Goal: Feedback & Contribution: Leave review/rating

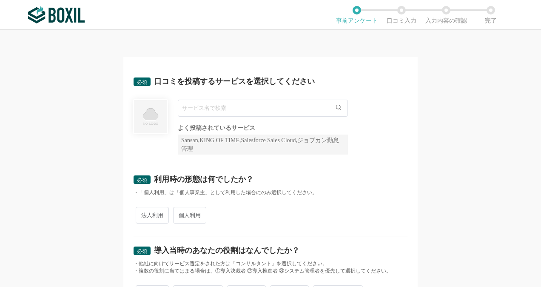
scroll to position [43, 0]
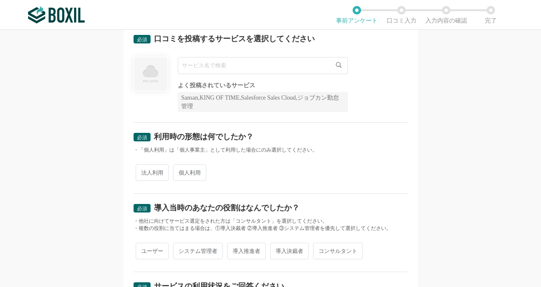
click at [271, 67] on input "text" at bounding box center [263, 65] width 170 height 17
type input "I"
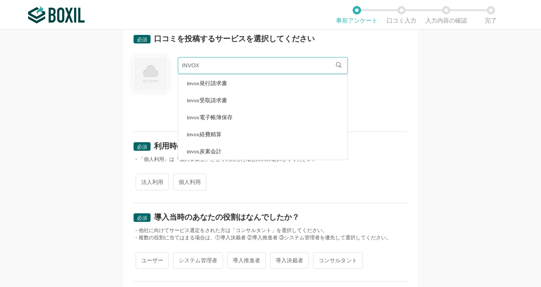
click at [242, 80] on li "invox発行請求書" at bounding box center [262, 82] width 169 height 17
type input "invox発行請求書"
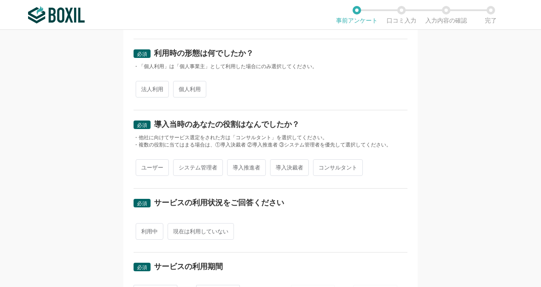
scroll to position [128, 0]
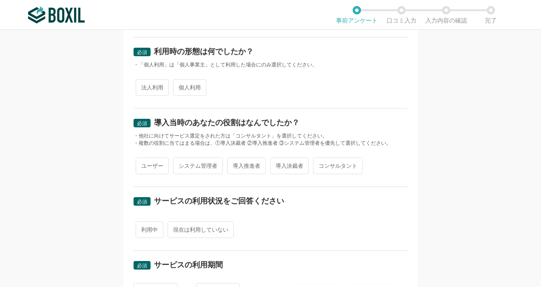
click at [153, 88] on span "法人利用" at bounding box center [152, 87] width 33 height 17
click at [143, 86] on input "法人利用" at bounding box center [141, 83] width 6 height 6
radio input "true"
click at [147, 166] on span "ユーザー" at bounding box center [152, 165] width 33 height 17
click at [143, 164] on input "ユーザー" at bounding box center [141, 162] width 6 height 6
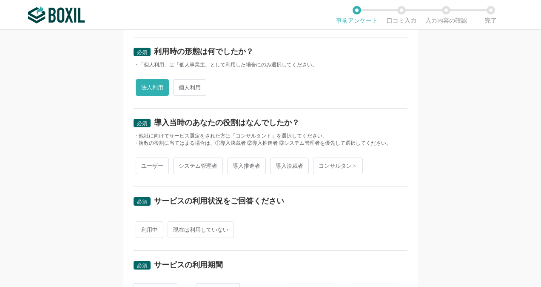
radio input "true"
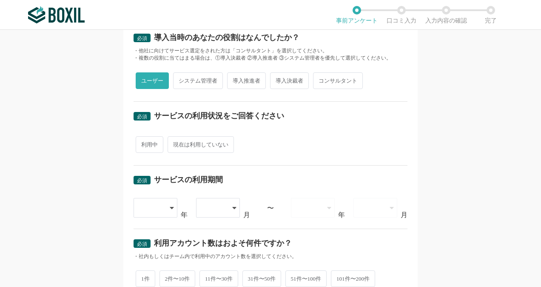
click at [150, 143] on span "利用中" at bounding box center [150, 144] width 28 height 17
click at [143, 143] on input "利用中" at bounding box center [141, 140] width 6 height 6
radio input "true"
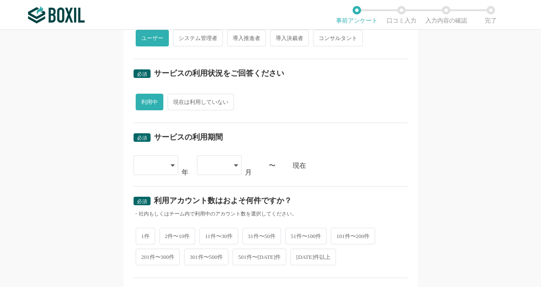
click at [171, 164] on icon at bounding box center [173, 165] width 4 height 7
click at [231, 141] on div "必須 サービスの利用期間" at bounding box center [271, 140] width 274 height 14
click at [230, 164] on div at bounding box center [219, 165] width 45 height 20
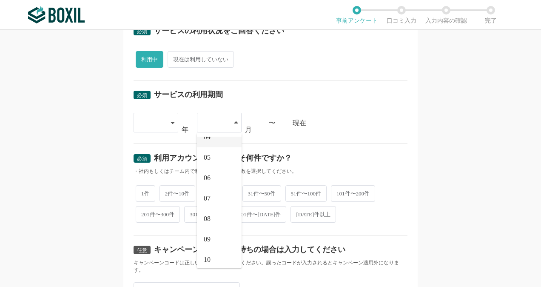
scroll to position [85, 0]
click at [210, 164] on li "06" at bounding box center [219, 164] width 45 height 20
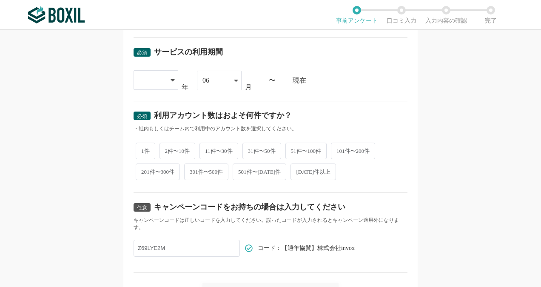
click at [207, 148] on span "11件〜30件" at bounding box center [218, 150] width 39 height 17
click at [207, 148] on input "11件〜30件" at bounding box center [205, 147] width 6 height 6
radio input "true"
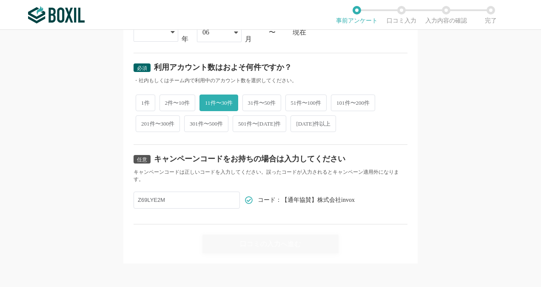
scroll to position [389, 0]
click at [206, 199] on input "Z69LYE2M" at bounding box center [187, 199] width 106 height 17
click at [289, 237] on div "口コミの入力へ進む" at bounding box center [271, 238] width 274 height 29
click at [171, 198] on input "Z69LYE2M" at bounding box center [187, 199] width 106 height 17
click at [361, 144] on div "任意 キャンペーンコードをお持ちの場合は入力してください キャンペーンコードは正しいコードを入力してください。誤ったコードが入力されるとキャンペーン適用外にな…" at bounding box center [271, 184] width 274 height 80
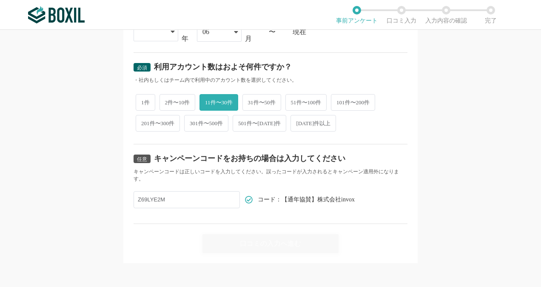
click at [294, 242] on div "口コミの入力へ進む" at bounding box center [271, 238] width 274 height 29
click at [270, 243] on div "口コミの入力へ進む" at bounding box center [271, 238] width 274 height 29
drag, startPoint x: 174, startPoint y: 195, endPoint x: 115, endPoint y: 198, distance: 59.6
click at [115, 198] on div "必須 口コミを投稿するサービスを選択してください invox発行請求書 invox発行請求書 よく投稿されているサービス Sansan,KING OF TIM…" at bounding box center [270, 158] width 541 height 257
click at [284, 237] on div "口コミの入力へ進む" at bounding box center [271, 238] width 274 height 29
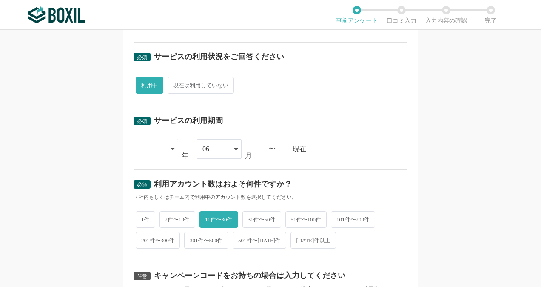
scroll to position [261, 0]
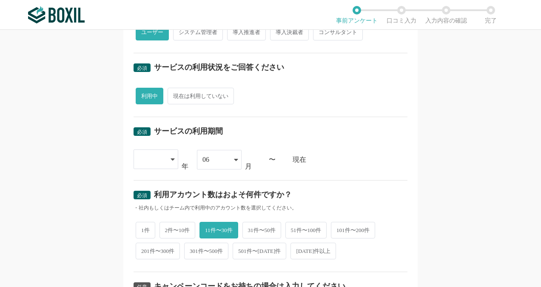
click at [167, 161] on div at bounding box center [156, 159] width 45 height 20
click at [145, 282] on li "[DATE]" at bounding box center [156, 290] width 45 height 20
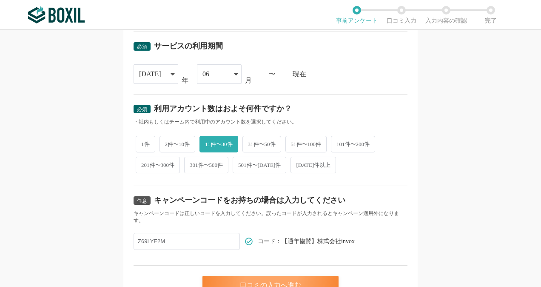
click at [289, 283] on div "口コミの入力へ進む" at bounding box center [270, 285] width 136 height 19
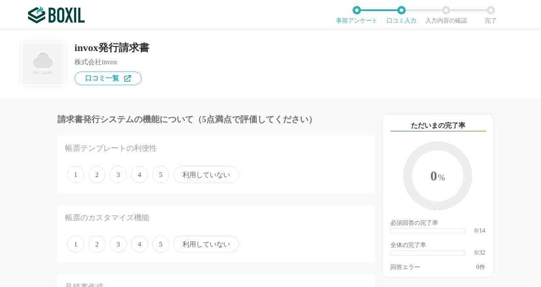
scroll to position [43, 0]
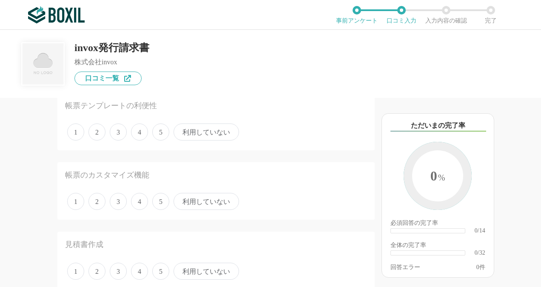
click at [213, 134] on span "利用していない" at bounding box center [206, 131] width 65 height 17
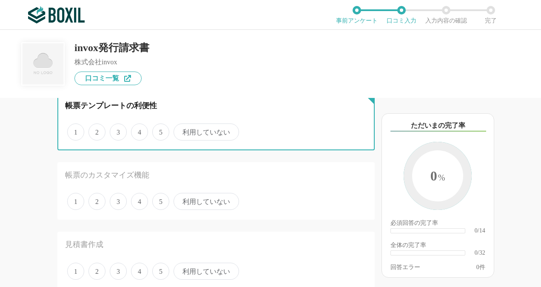
click at [181, 130] on input "利用していない" at bounding box center [179, 128] width 6 height 6
radio input "true"
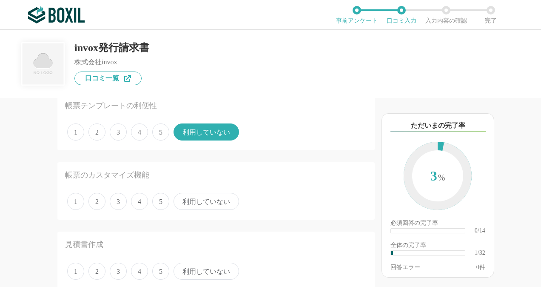
click at [191, 202] on span "利用していない" at bounding box center [206, 201] width 65 height 17
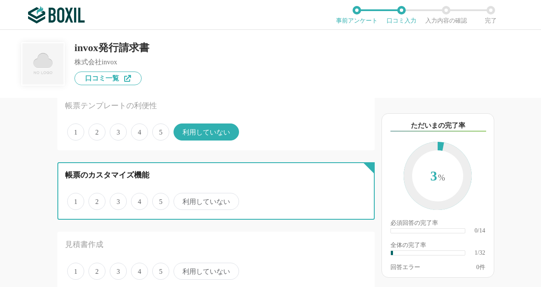
click at [181, 199] on input "利用していない" at bounding box center [179, 197] width 6 height 6
radio input "true"
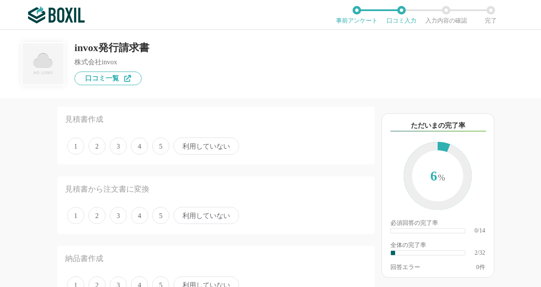
scroll to position [170, 0]
click at [221, 142] on span "利用していない" at bounding box center [206, 143] width 65 height 17
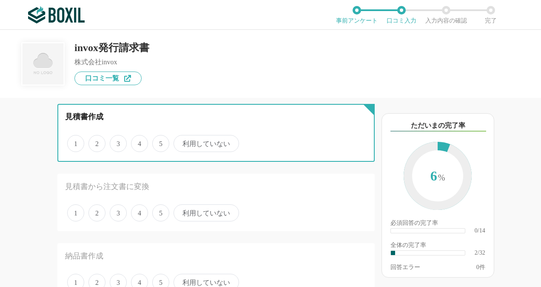
click at [181, 142] on input "利用していない" at bounding box center [179, 139] width 6 height 6
radio input "true"
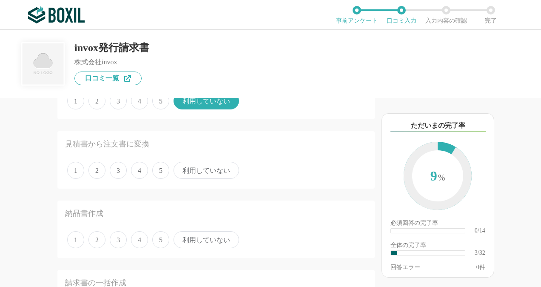
click at [208, 170] on span "利用していない" at bounding box center [206, 170] width 65 height 17
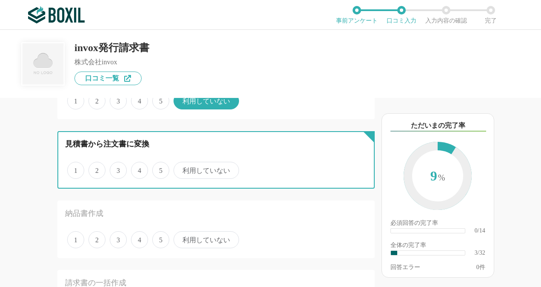
click at [181, 168] on input "利用していない" at bounding box center [179, 166] width 6 height 6
radio input "true"
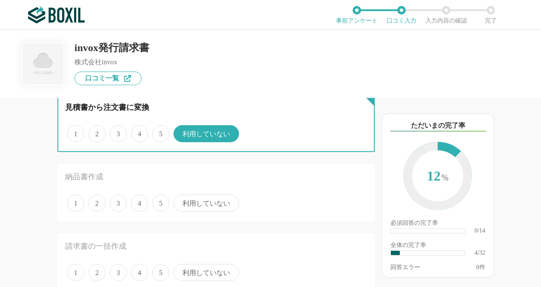
scroll to position [298, 0]
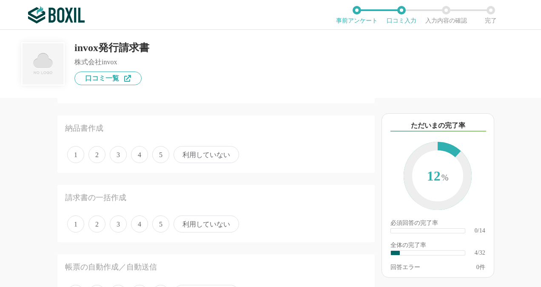
click at [203, 154] on span "利用していない" at bounding box center [206, 154] width 65 height 17
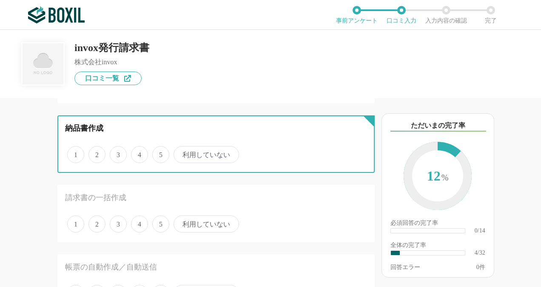
click at [181, 153] on input "利用していない" at bounding box center [179, 150] width 6 height 6
radio input "true"
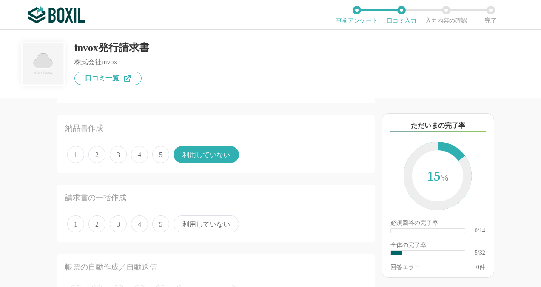
click at [219, 226] on span "利用していない" at bounding box center [206, 223] width 65 height 17
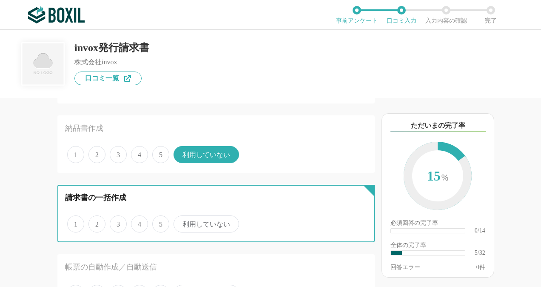
click at [181, 222] on input "利用していない" at bounding box center [179, 219] width 6 height 6
radio input "true"
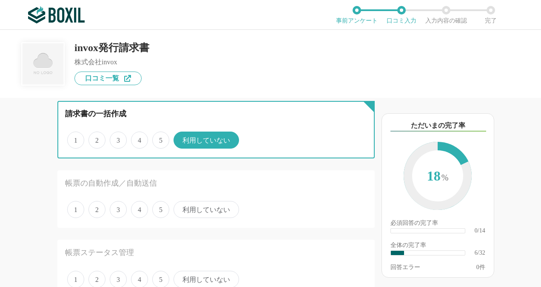
scroll to position [383, 0]
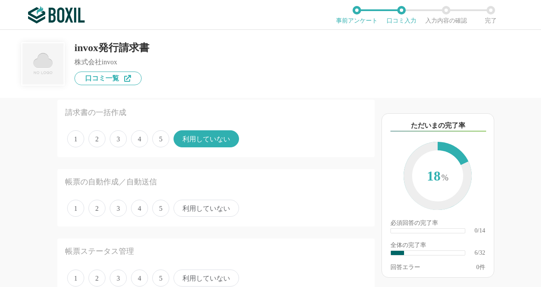
click at [209, 209] on span "利用していない" at bounding box center [206, 207] width 65 height 17
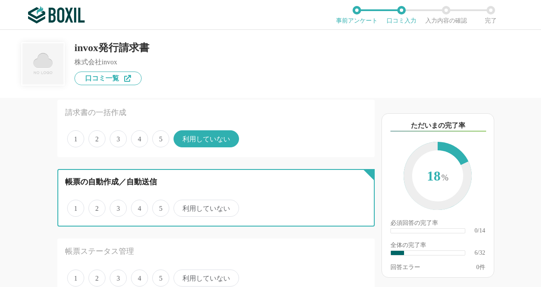
click at [181, 206] on input "利用していない" at bounding box center [179, 204] width 6 height 6
radio input "true"
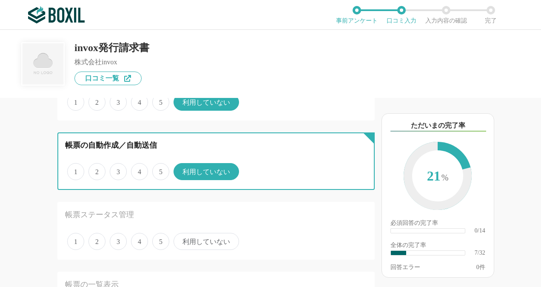
scroll to position [468, 0]
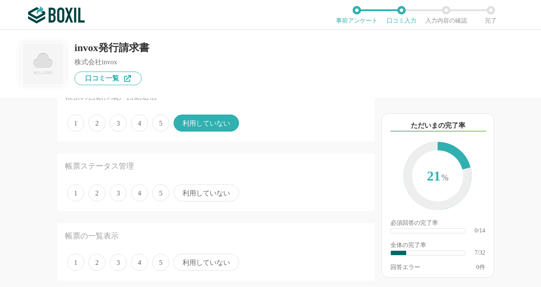
click at [205, 192] on span "利用していない" at bounding box center [206, 192] width 65 height 17
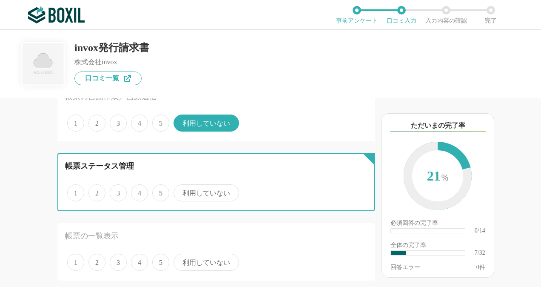
click at [181, 191] on input "利用していない" at bounding box center [179, 188] width 6 height 6
radio input "true"
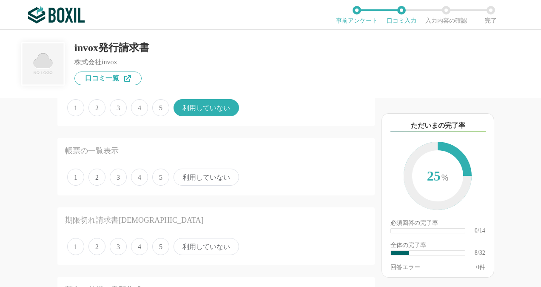
click at [207, 184] on span "利用していない" at bounding box center [206, 176] width 65 height 17
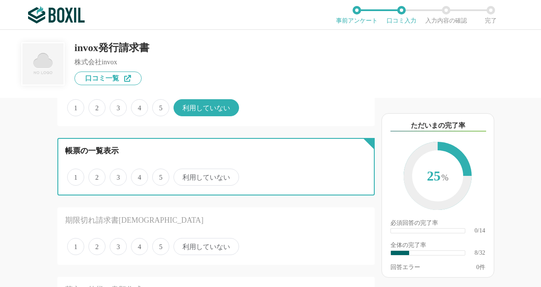
click at [181, 175] on input "利用していない" at bounding box center [179, 173] width 6 height 6
radio input "true"
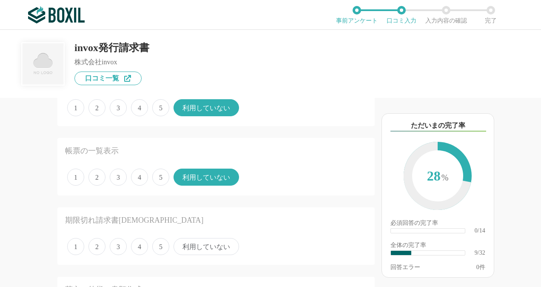
click at [205, 245] on span "利用していない" at bounding box center [206, 246] width 65 height 17
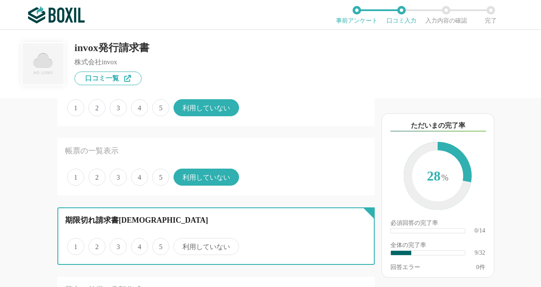
click at [181, 245] on input "利用していない" at bounding box center [179, 242] width 6 height 6
radio input "true"
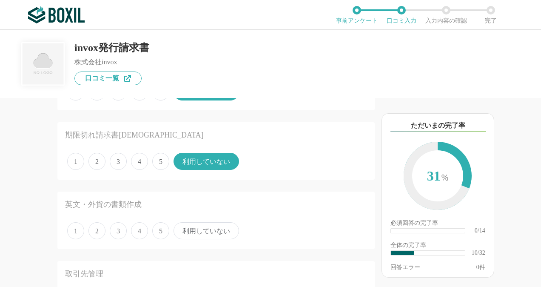
click at [204, 230] on span "利用していない" at bounding box center [206, 230] width 65 height 17
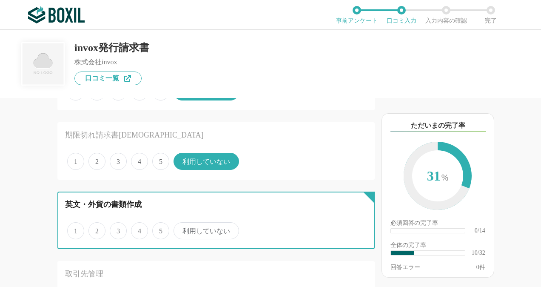
click at [181, 229] on input "利用していない" at bounding box center [179, 226] width 6 height 6
radio input "true"
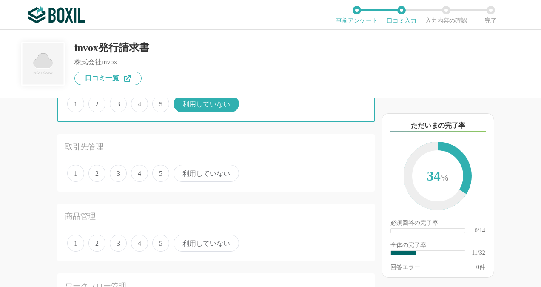
scroll to position [765, 0]
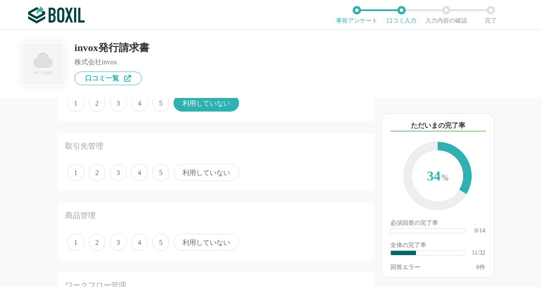
click at [210, 173] on span "利用していない" at bounding box center [206, 172] width 65 height 17
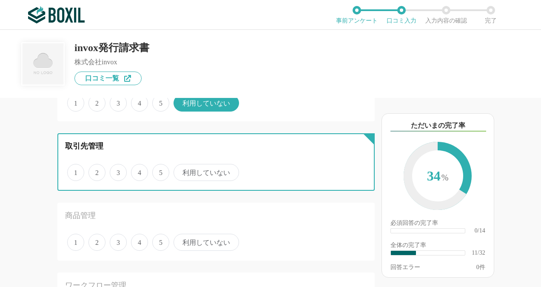
click at [181, 171] on input "利用していない" at bounding box center [179, 168] width 6 height 6
radio input "true"
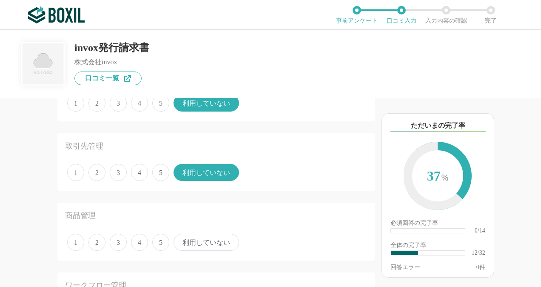
click at [204, 241] on span "利用していない" at bounding box center [206, 241] width 65 height 17
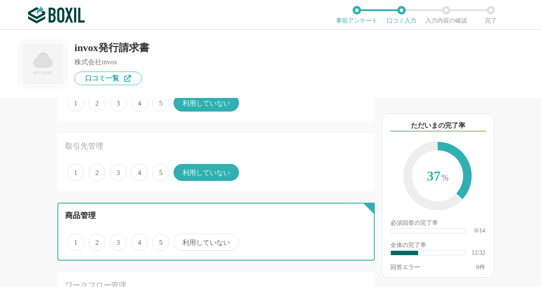
click at [181, 240] on input "利用していない" at bounding box center [179, 238] width 6 height 6
radio input "true"
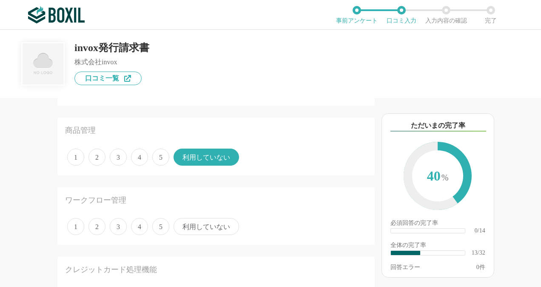
click at [214, 222] on span "利用していない" at bounding box center [206, 226] width 65 height 17
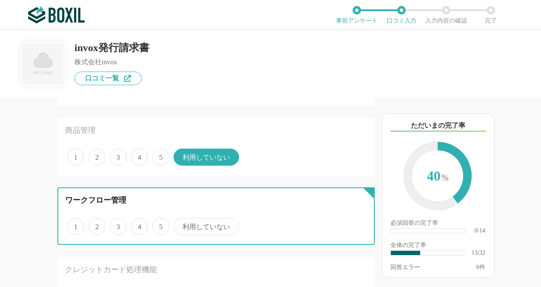
click at [181, 222] on input "利用していない" at bounding box center [179, 222] width 6 height 6
radio input "true"
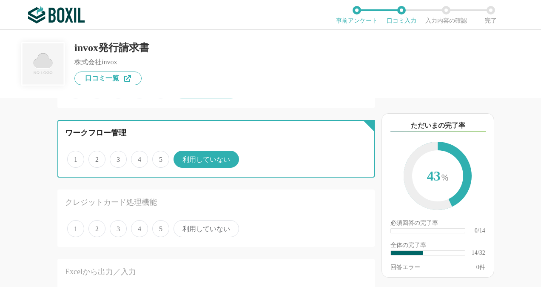
scroll to position [978, 0]
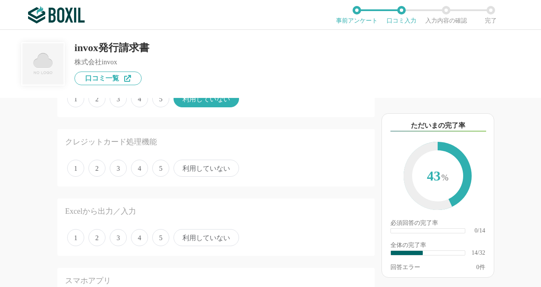
click at [210, 171] on span "利用していない" at bounding box center [206, 167] width 65 height 17
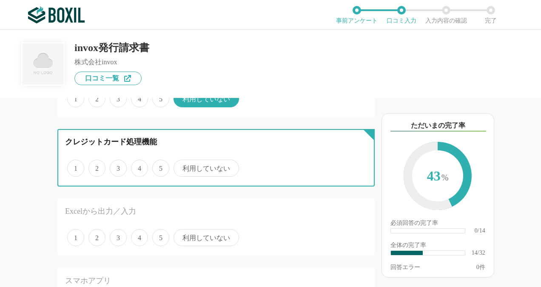
click at [181, 166] on input "利用していない" at bounding box center [179, 164] width 6 height 6
radio input "true"
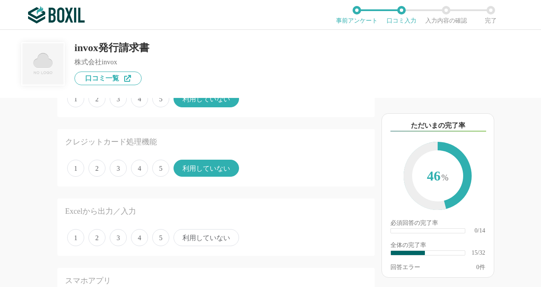
click at [208, 236] on span "利用していない" at bounding box center [206, 237] width 65 height 17
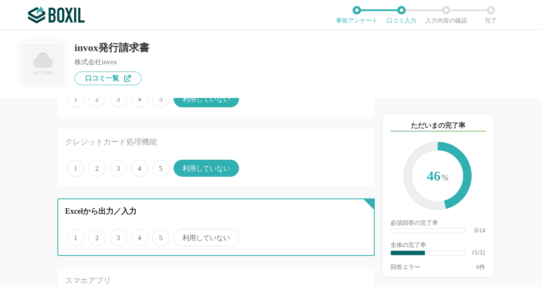
click at [181, 236] on input "利用していない" at bounding box center [179, 233] width 6 height 6
radio input "true"
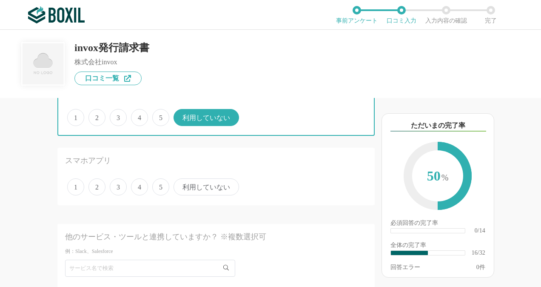
scroll to position [1106, 0]
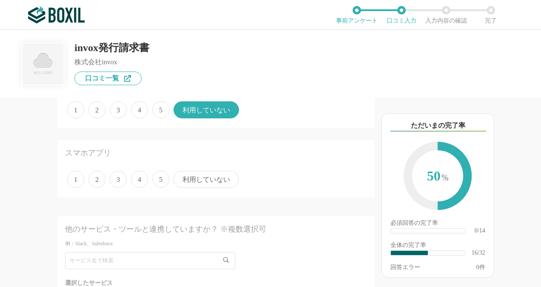
click at [217, 181] on span "利用していない" at bounding box center [206, 179] width 65 height 17
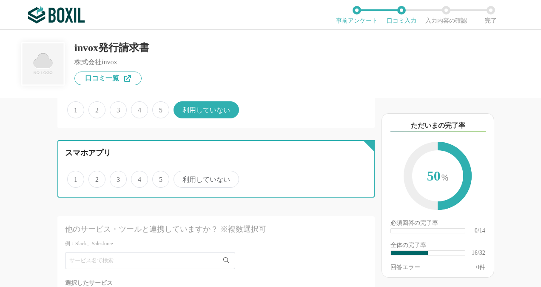
click at [181, 177] on input "利用していない" at bounding box center [179, 175] width 6 height 6
radio input "true"
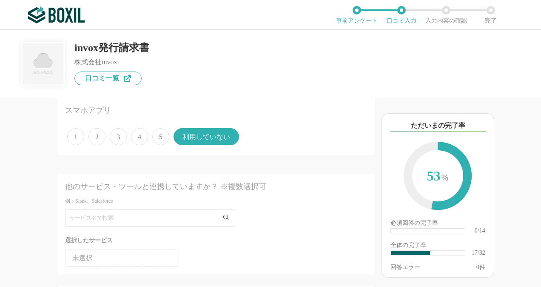
click at [226, 219] on icon at bounding box center [226, 217] width 6 height 6
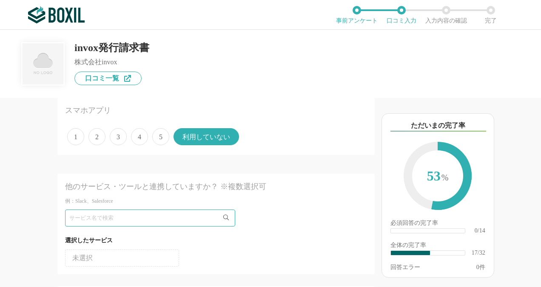
click at [257, 216] on div at bounding box center [216, 217] width 302 height 17
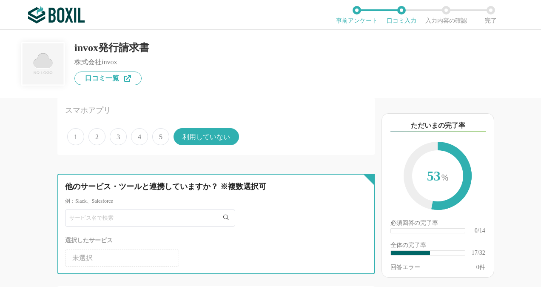
click at [149, 219] on input "text" at bounding box center [150, 217] width 170 height 17
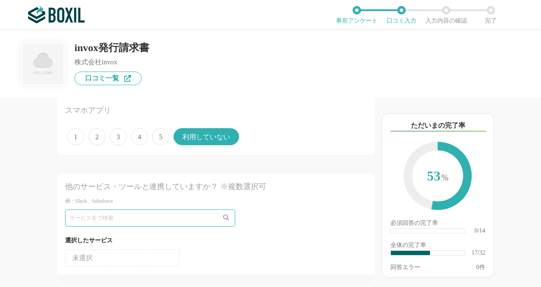
click at [162, 252] on li "未選択" at bounding box center [122, 257] width 114 height 17
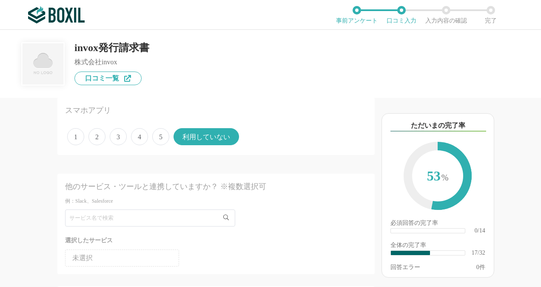
click at [178, 229] on div "選択したサービス 未選択" at bounding box center [216, 237] width 302 height 57
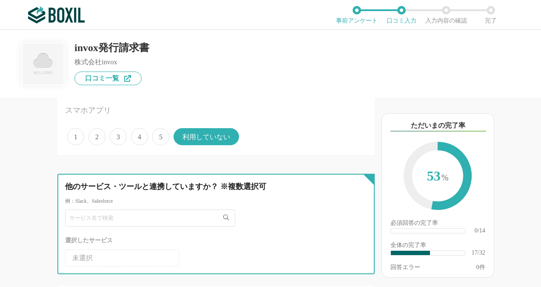
click at [185, 215] on input "text" at bounding box center [150, 217] width 170 height 17
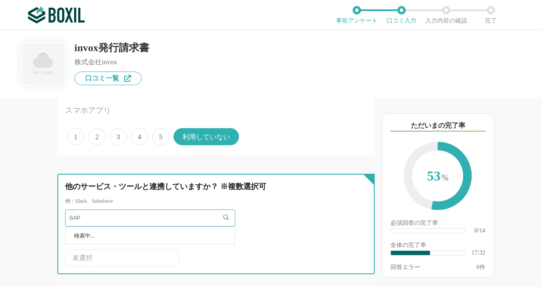
type input "SAP"
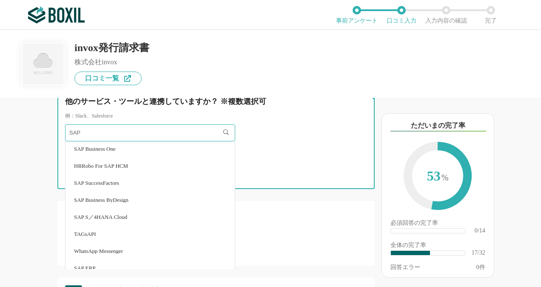
scroll to position [0, 0]
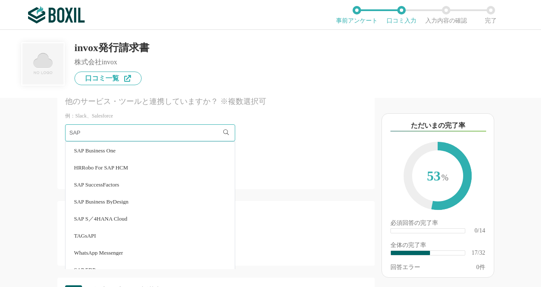
click at [125, 217] on span "SAP S／4HANA Cloud" at bounding box center [100, 219] width 53 height 6
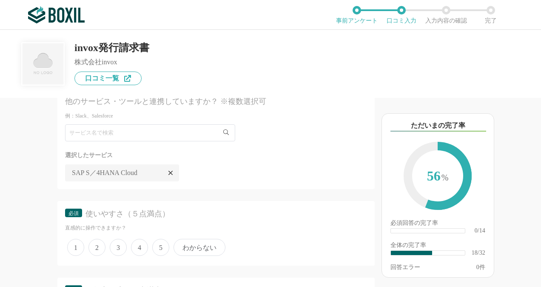
scroll to position [1318, 0]
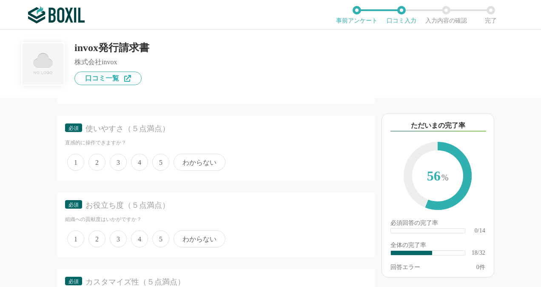
click at [162, 163] on span "5" at bounding box center [160, 162] width 17 height 17
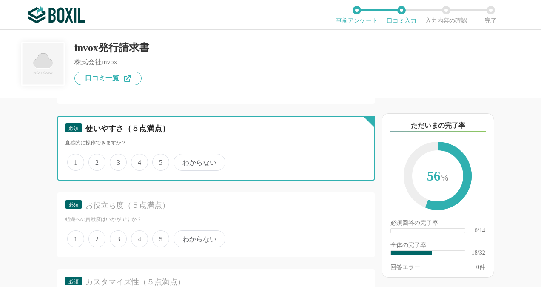
click at [160, 160] on input "5" at bounding box center [157, 158] width 6 height 6
radio input "true"
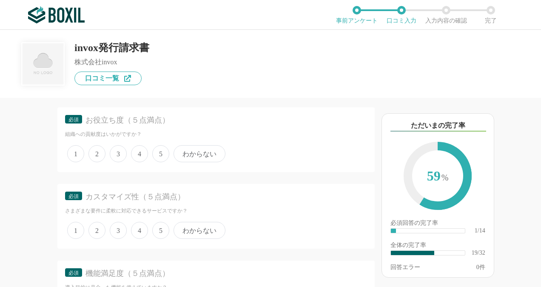
click at [160, 154] on span "5" at bounding box center [160, 153] width 17 height 17
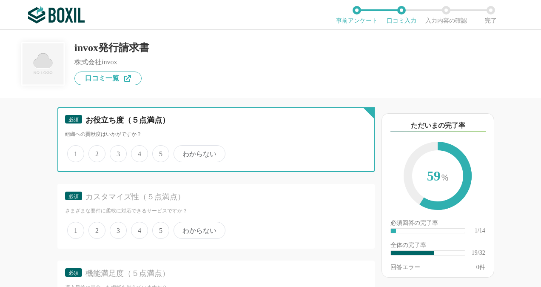
click at [160, 152] on input "5" at bounding box center [157, 149] width 6 height 6
radio input "true"
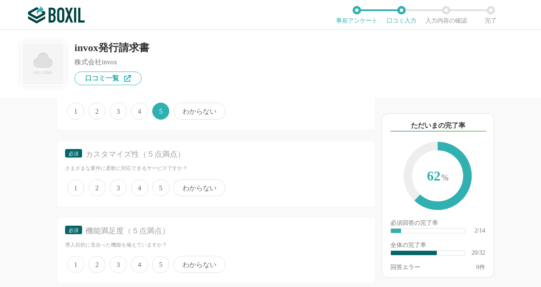
click at [158, 185] on span "5" at bounding box center [160, 187] width 17 height 17
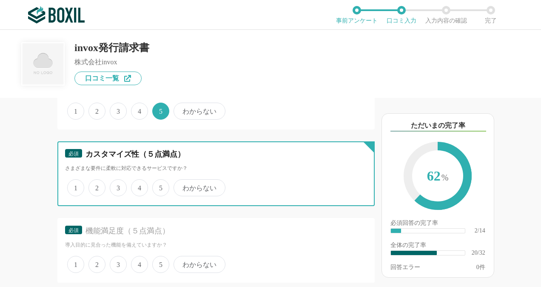
click at [158, 185] on input "5" at bounding box center [157, 183] width 6 height 6
radio input "true"
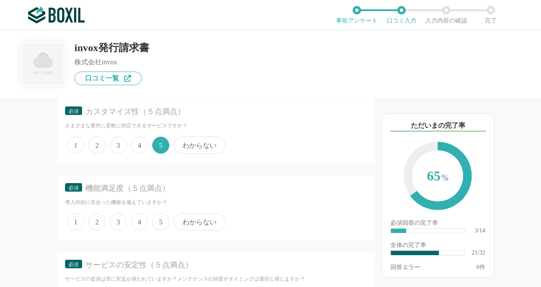
click at [138, 218] on span "4" at bounding box center [139, 221] width 17 height 17
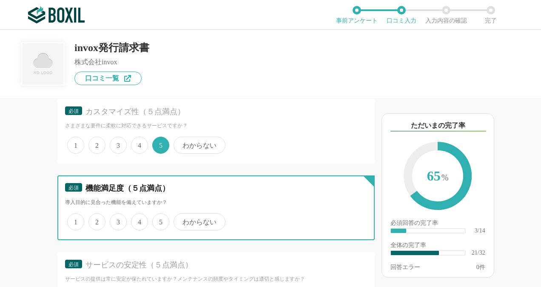
click at [138, 218] on input "4" at bounding box center [136, 217] width 6 height 6
radio input "true"
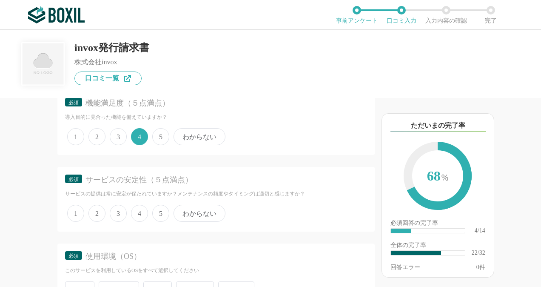
click at [160, 212] on span "5" at bounding box center [160, 213] width 17 height 17
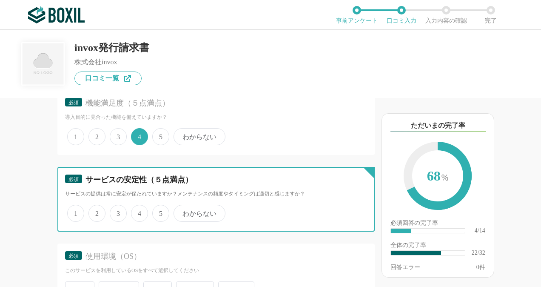
click at [160, 211] on input "5" at bounding box center [157, 209] width 6 height 6
radio input "true"
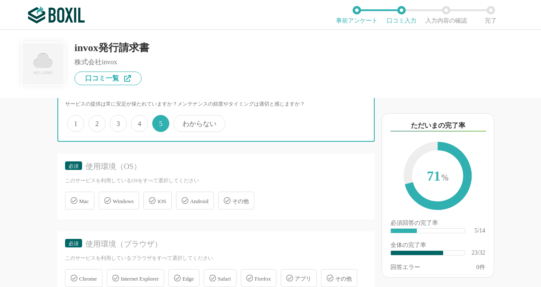
scroll to position [1701, 0]
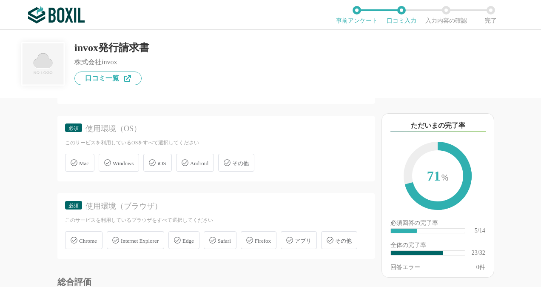
click at [123, 164] on span "Windows" at bounding box center [123, 163] width 21 height 6
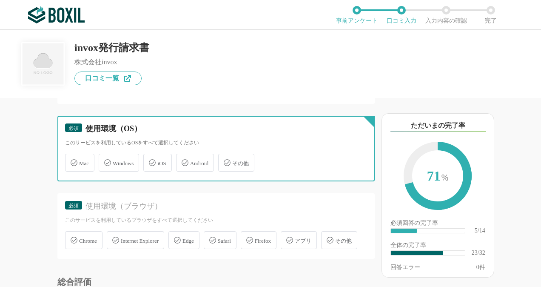
click at [106, 160] on input "Windows" at bounding box center [103, 158] width 6 height 6
checkbox input "true"
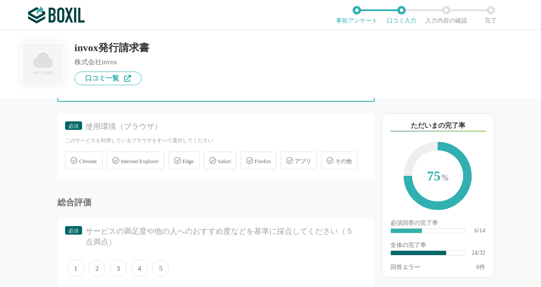
scroll to position [1786, 0]
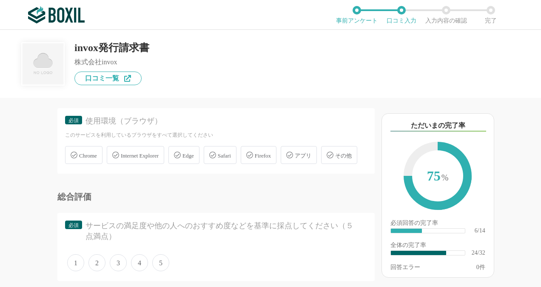
click at [190, 153] on span "Edge" at bounding box center [187, 155] width 11 height 6
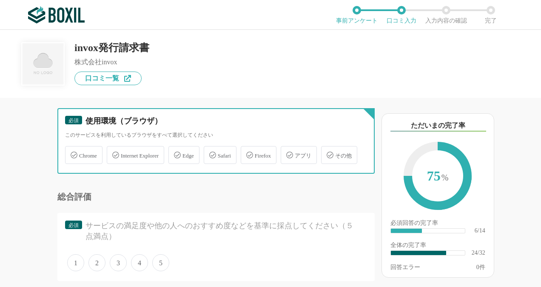
click at [176, 153] on input "Edge" at bounding box center [173, 150] width 6 height 6
checkbox input "true"
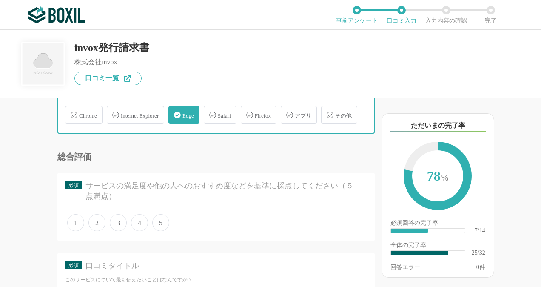
scroll to position [1871, 0]
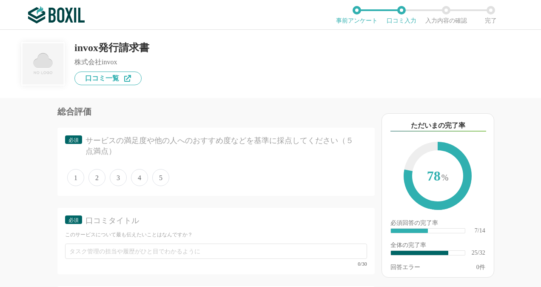
click at [159, 186] on span "5" at bounding box center [160, 177] width 17 height 17
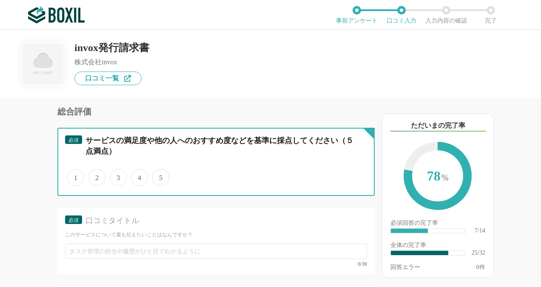
click at [159, 176] on input "5" at bounding box center [157, 173] width 6 height 6
radio input "true"
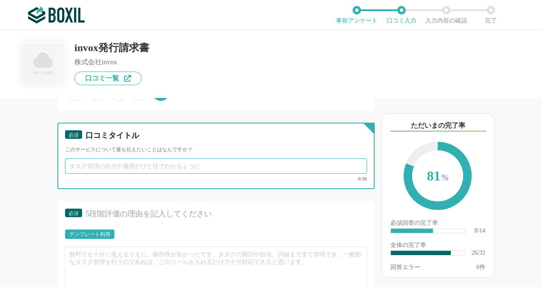
click at [162, 174] on input "text" at bounding box center [216, 165] width 302 height 15
type input "ほ"
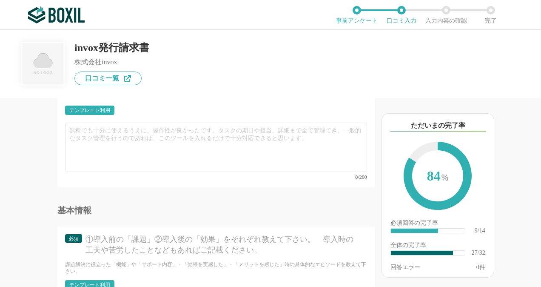
scroll to position [2084, 0]
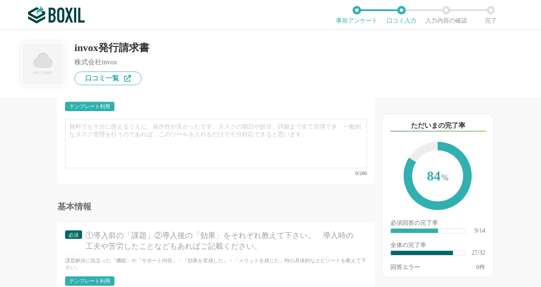
type input "請求書の保管にも役に立ちます"
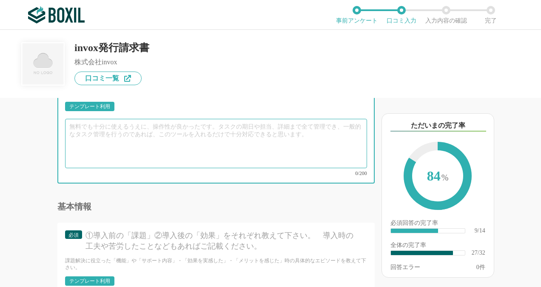
click at [153, 155] on textarea at bounding box center [216, 143] width 302 height 49
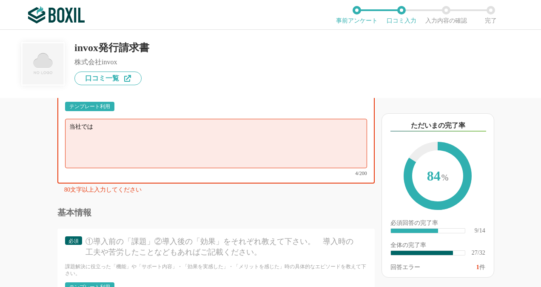
click at [212, 154] on textarea "当社では" at bounding box center [216, 143] width 302 height 49
type textarea "当"
